Goal: Task Accomplishment & Management: Use online tool/utility

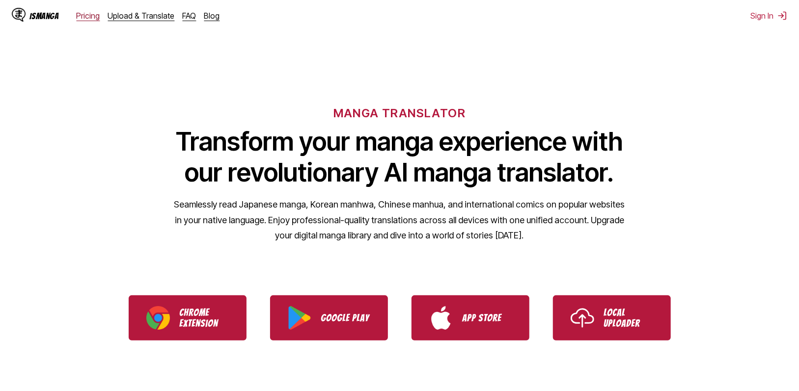
click at [80, 14] on link "Pricing" at bounding box center [89, 16] width 24 height 10
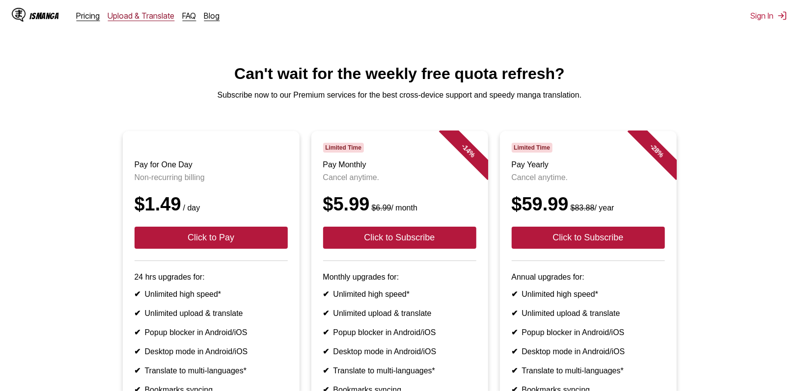
click at [132, 13] on link "Upload & Translate" at bounding box center [141, 16] width 67 height 10
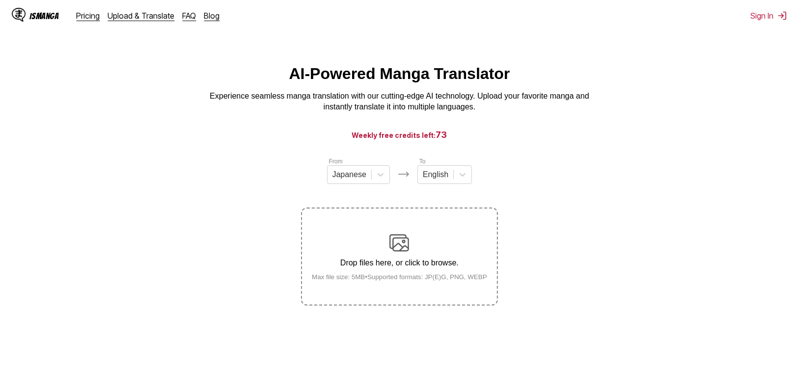
click at [402, 139] on h3 "Weekly free credits left: 73" at bounding box center [399, 135] width 751 height 12
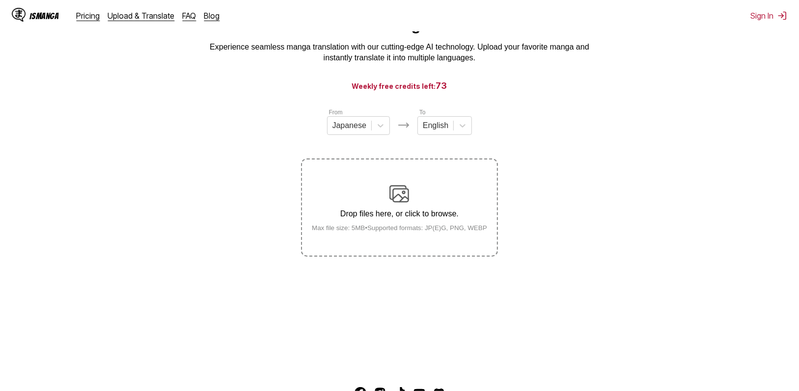
click at [411, 218] on p "Drop files here, or click to browse." at bounding box center [399, 214] width 191 height 9
click at [0, 0] on input "Drop files here, or click to browse. Max file size: 5MB • Supported formats: JP…" at bounding box center [0, 0] width 0 height 0
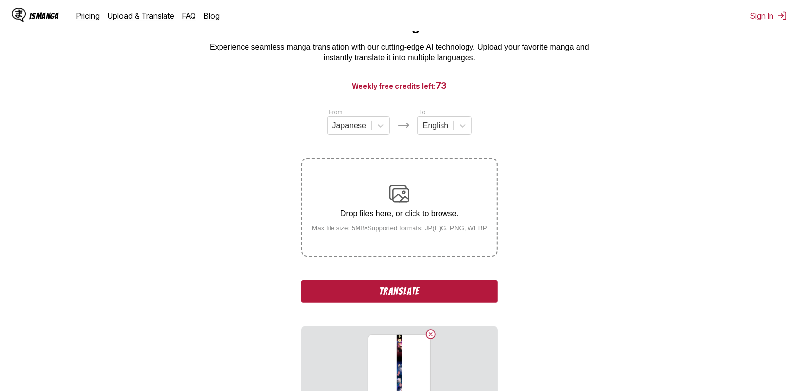
scroll to position [147, 0]
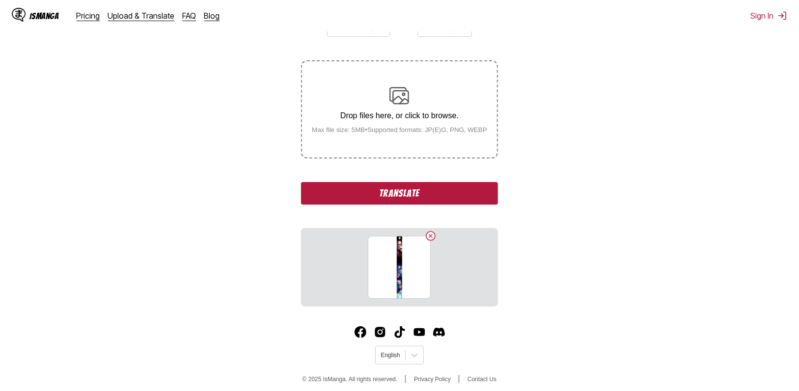
click at [453, 192] on button "Translate" at bounding box center [399, 193] width 196 height 23
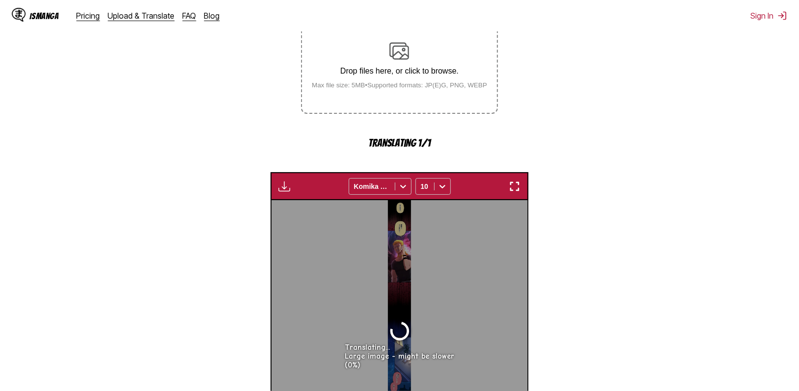
scroll to position [241, 0]
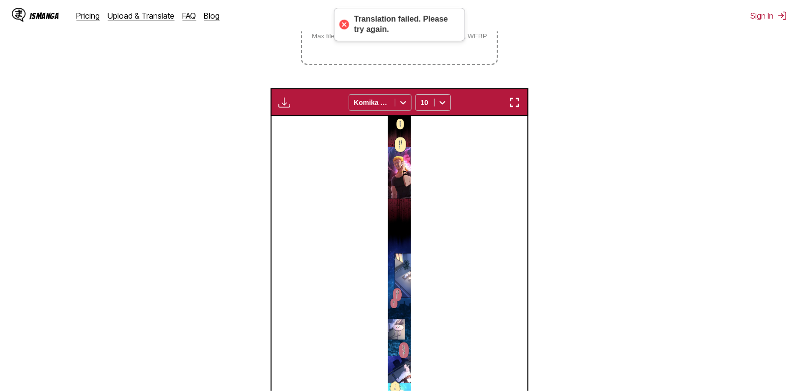
click at [402, 105] on icon at bounding box center [403, 103] width 10 height 10
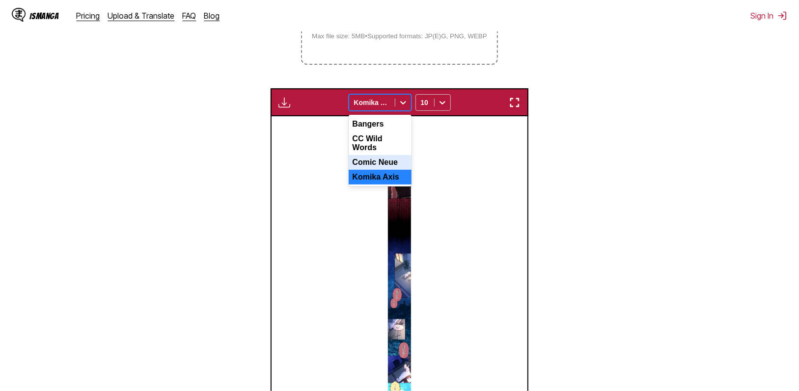
click at [383, 162] on div "Comic Neue" at bounding box center [379, 162] width 63 height 15
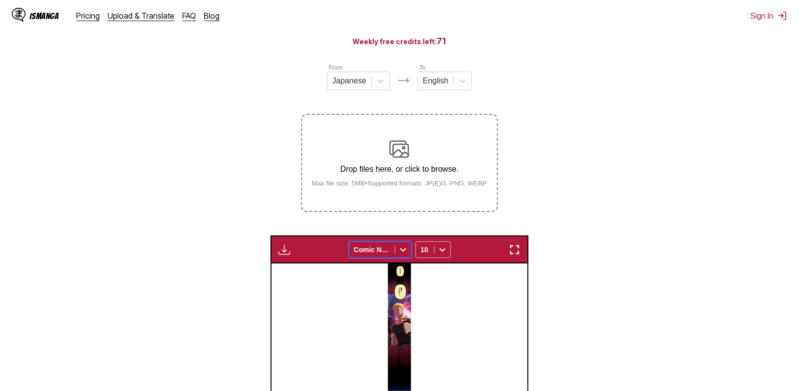
scroll to position [374, 0]
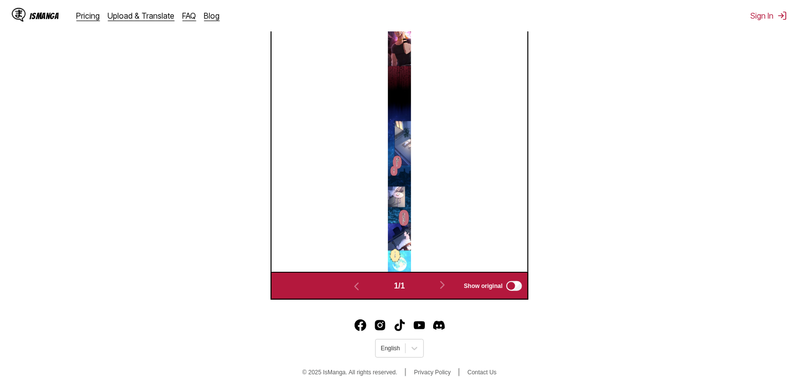
click at [402, 175] on img at bounding box center [399, 128] width 23 height 288
click at [400, 160] on img at bounding box center [399, 128] width 23 height 288
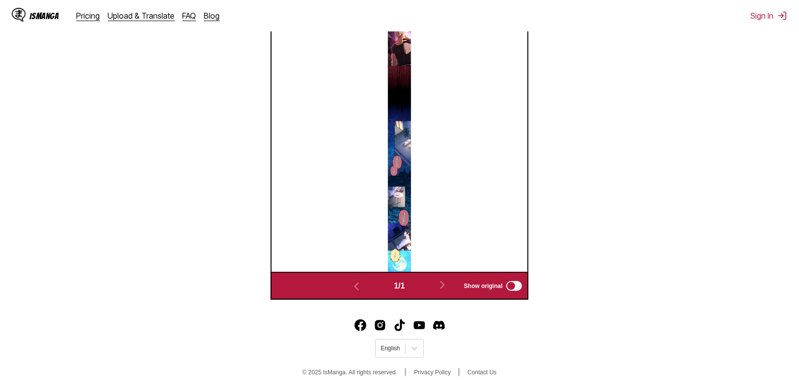
click at [400, 160] on img at bounding box center [399, 128] width 23 height 288
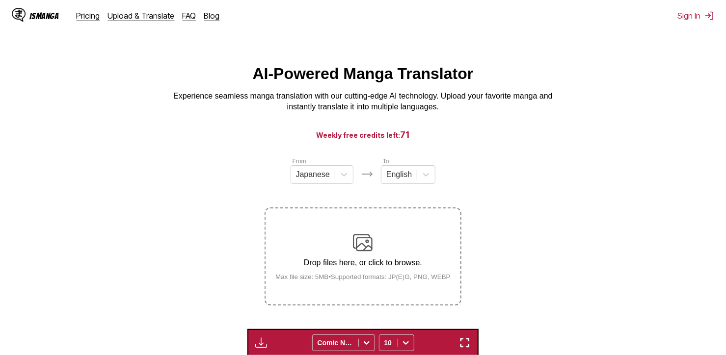
scroll to position [89, 0]
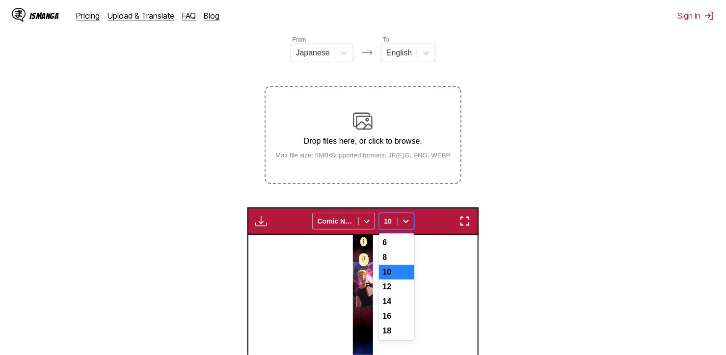
click at [412, 230] on div "7 results available. Use Up and Down to choose options, press Enter to select t…" at bounding box center [396, 221] width 35 height 17
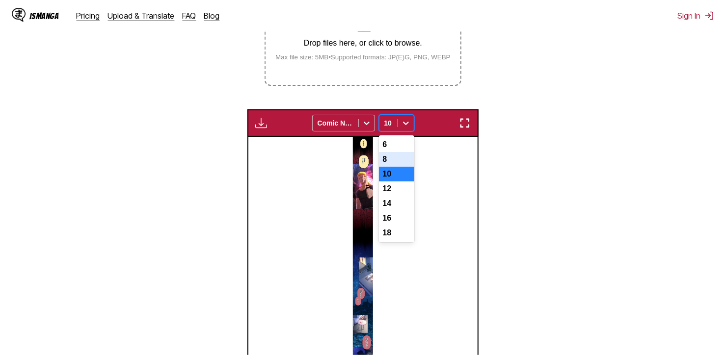
scroll to position [309, 0]
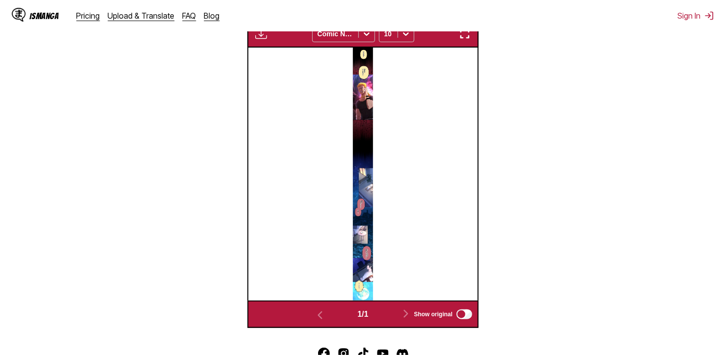
click at [523, 199] on section "From Japanese To English Drop files here, or click to browse. Max file size: 5M…" at bounding box center [363, 87] width 710 height 481
